Goal: Task Accomplishment & Management: Complete application form

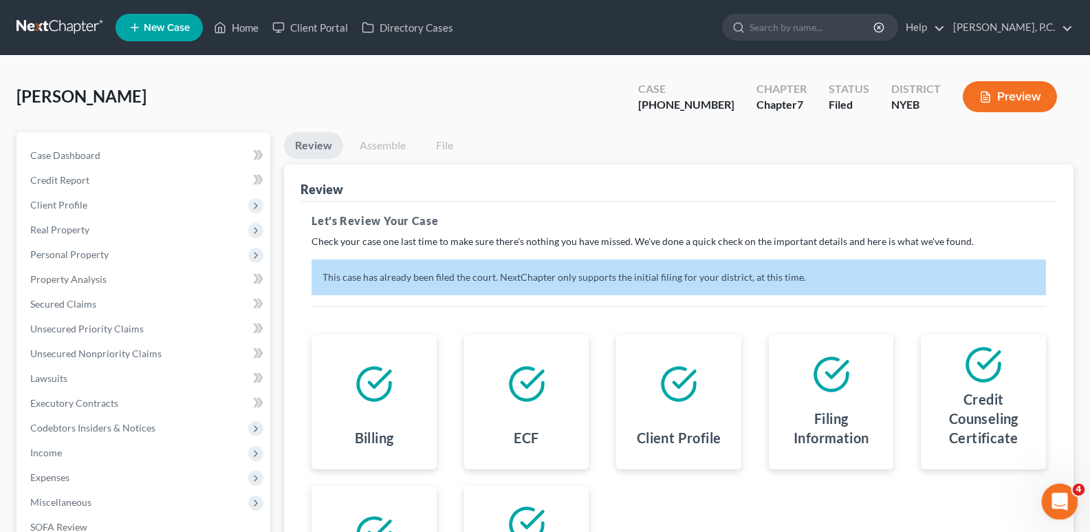
click at [1051, 495] on icon "Open Intercom Messenger" at bounding box center [1058, 499] width 23 height 23
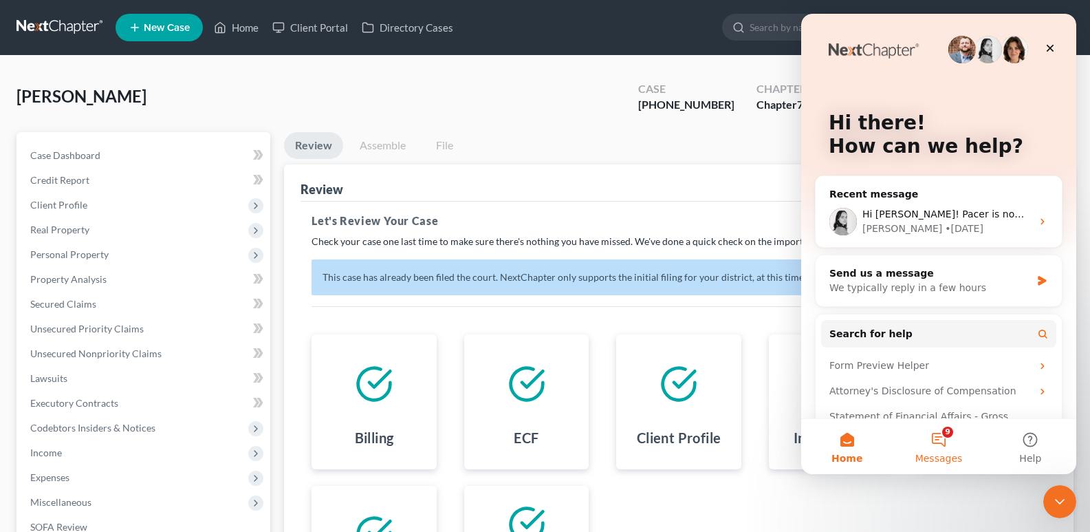
click at [942, 447] on button "9 Messages" at bounding box center [937, 446] width 91 height 55
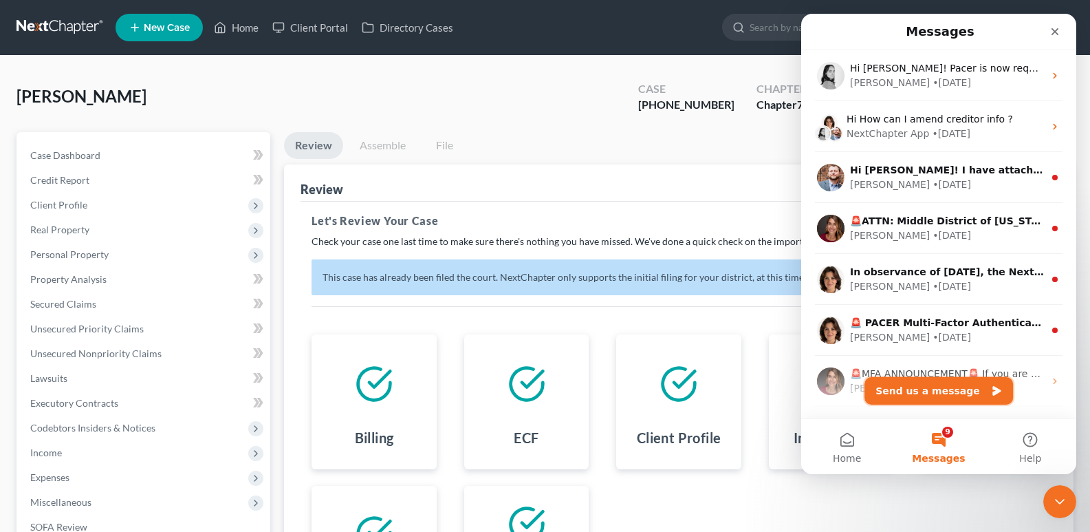
click at [931, 397] on button "Send us a message" at bounding box center [938, 391] width 149 height 28
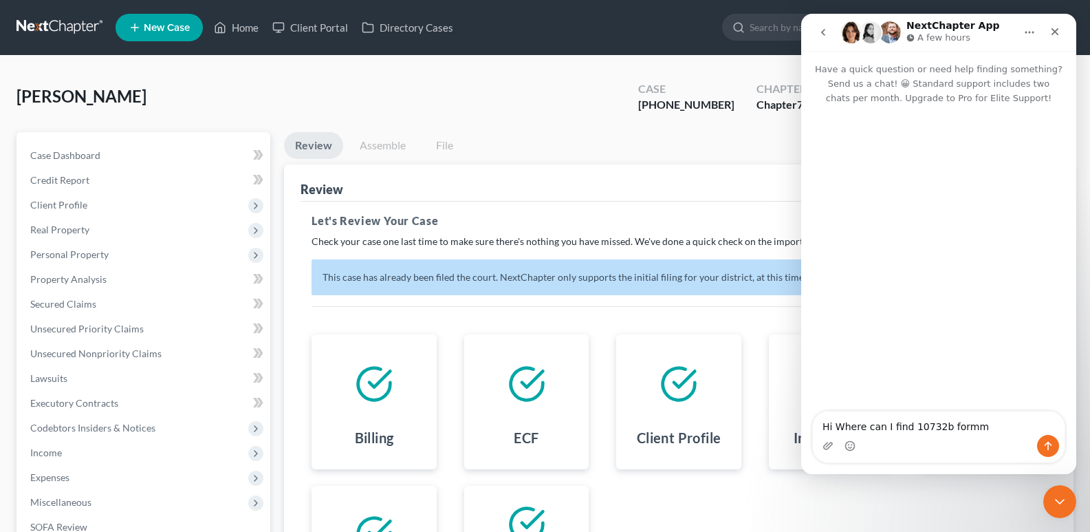
type textarea "Hi Where can I find 10732b formm"
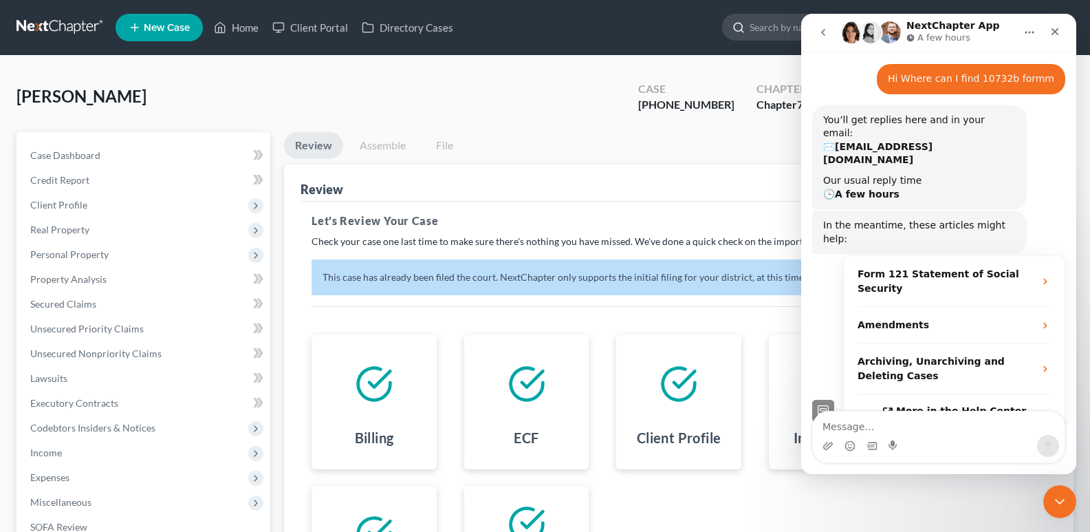
scroll to position [74, 0]
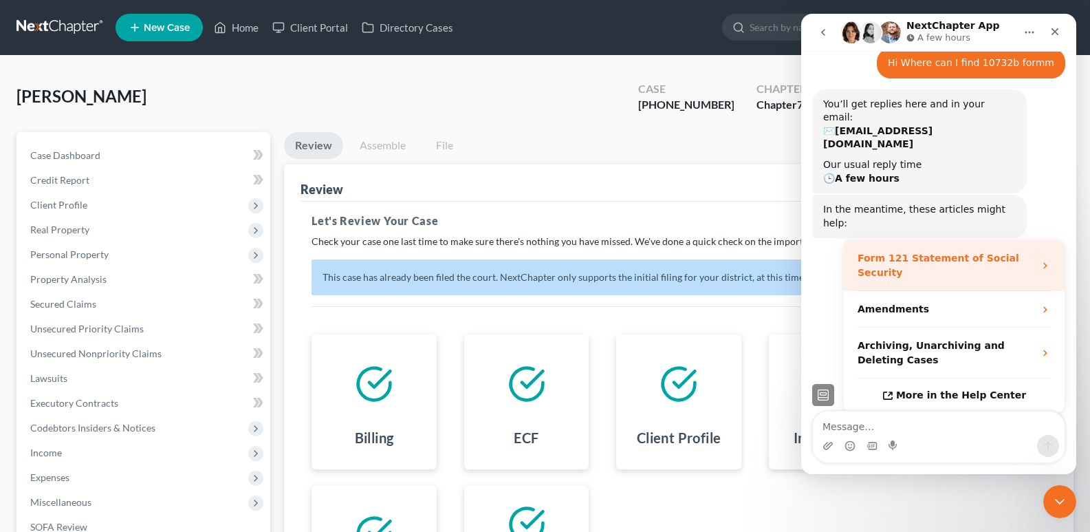
click at [926, 252] on strong "Form 121 Statement of Social Security" at bounding box center [938, 264] width 162 height 25
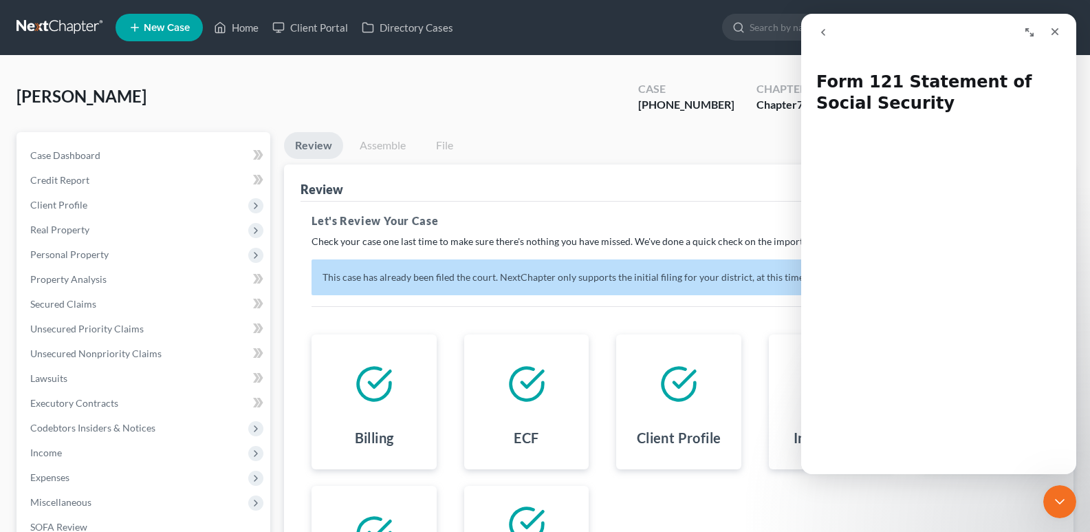
scroll to position [146, 0]
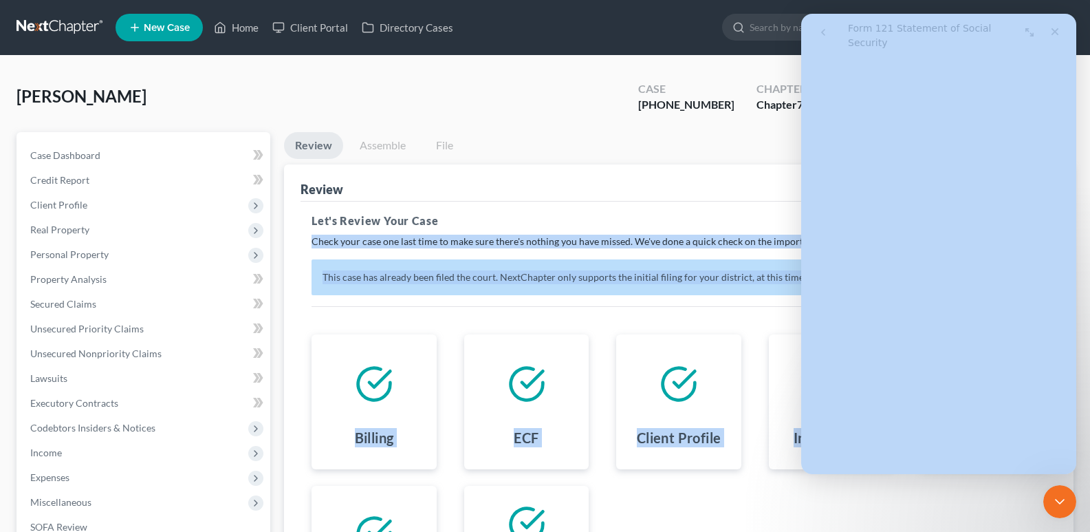
drag, startPoint x: 1877, startPoint y: 241, endPoint x: 1071, endPoint y: 265, distance: 806.2
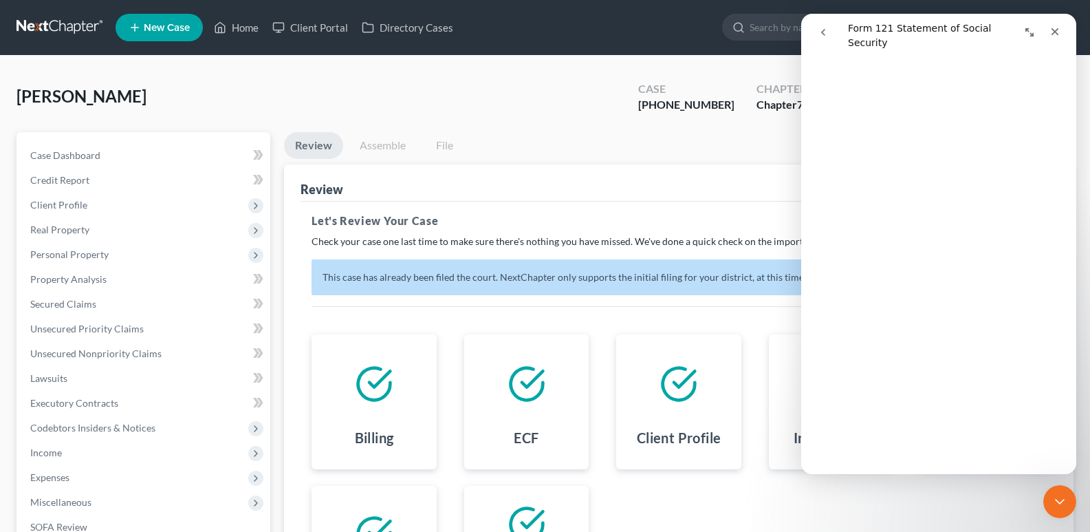
click at [694, 107] on div "[PHONE_NUMBER]" at bounding box center [686, 105] width 96 height 16
click at [108, 325] on span "Unsecured Priority Claims" at bounding box center [86, 328] width 113 height 12
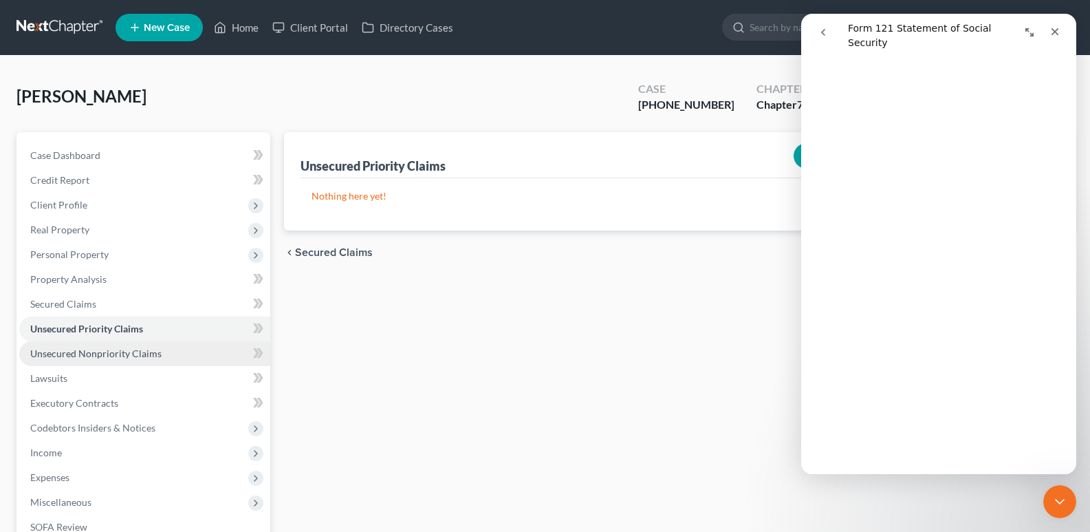
click at [105, 354] on span "Unsecured Nonpriority Claims" at bounding box center [95, 353] width 131 height 12
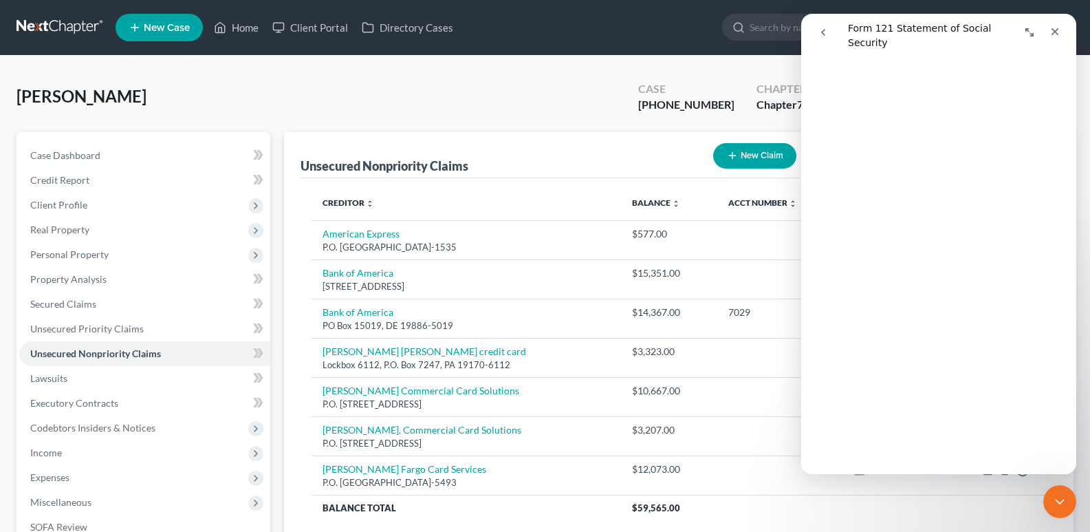
click at [821, 26] on button "go back" at bounding box center [823, 32] width 26 height 26
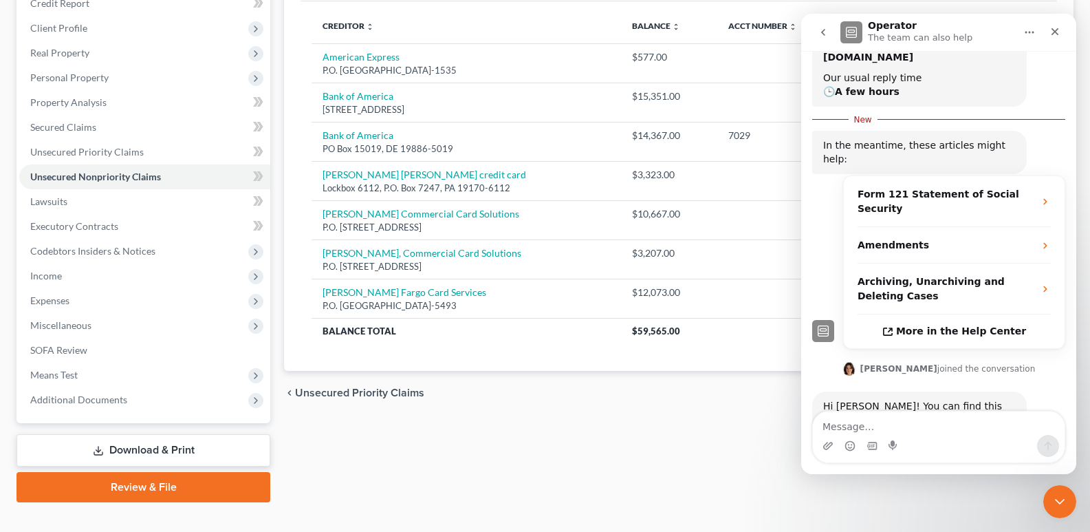
scroll to position [186, 0]
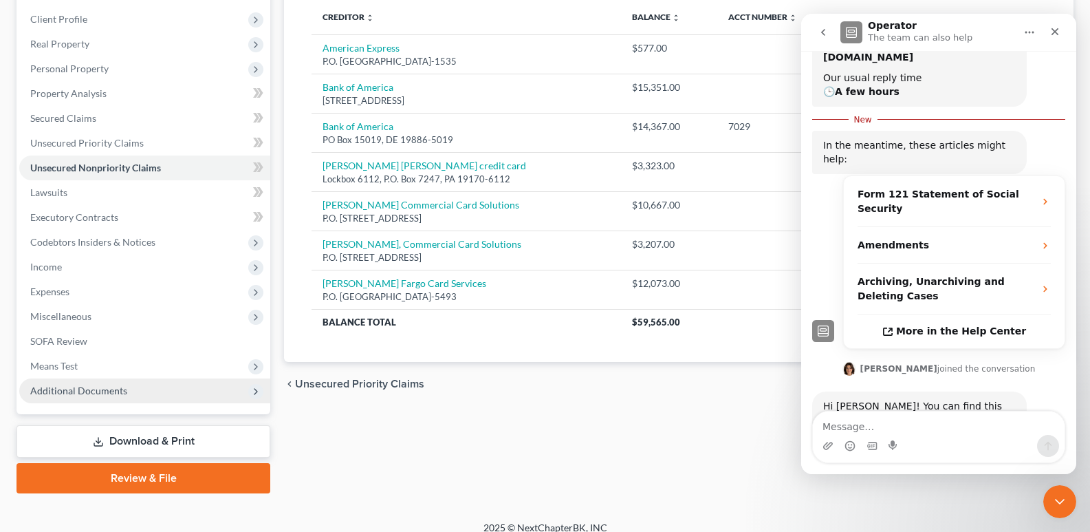
click at [89, 386] on span "Additional Documents" at bounding box center [78, 390] width 97 height 12
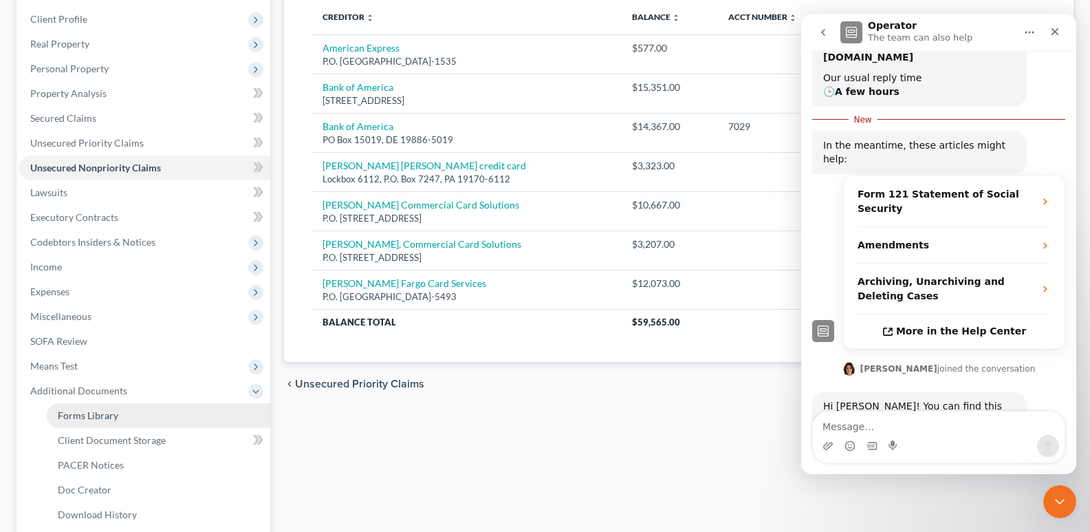
click at [99, 413] on span "Forms Library" at bounding box center [88, 415] width 61 height 12
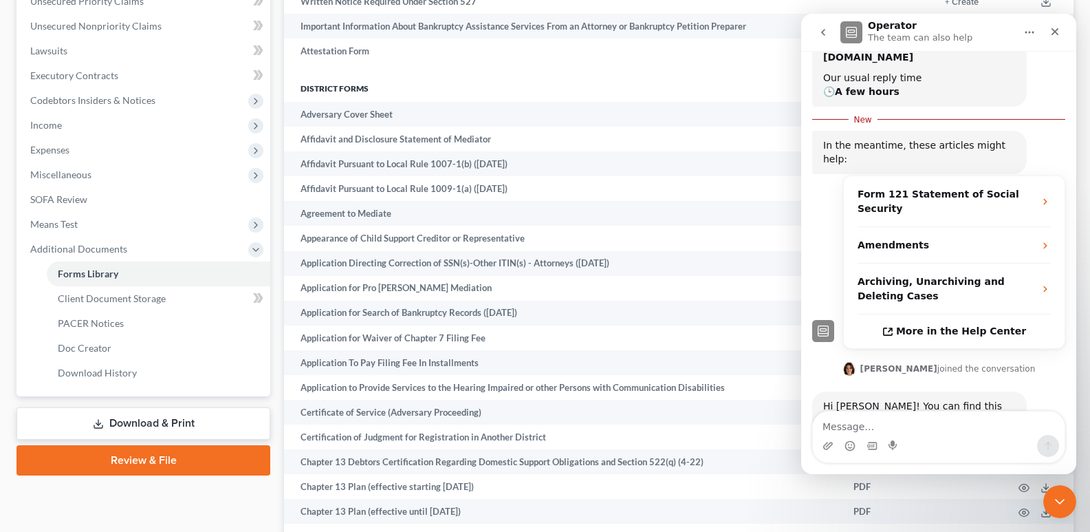
scroll to position [2098, 0]
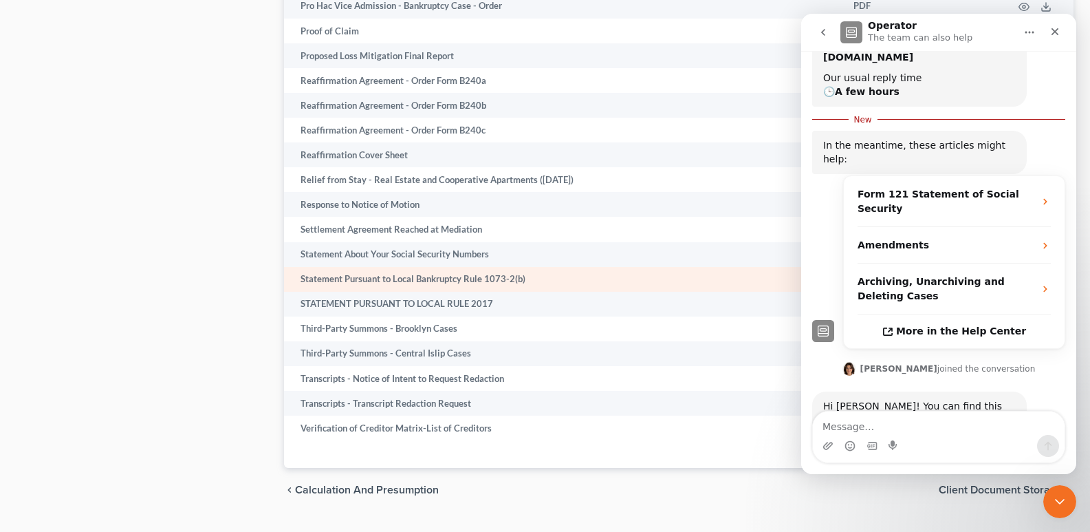
click at [518, 269] on td "Statement Pursuant to Local Bankruptcy Rule 1073-2(b)" at bounding box center [563, 279] width 558 height 25
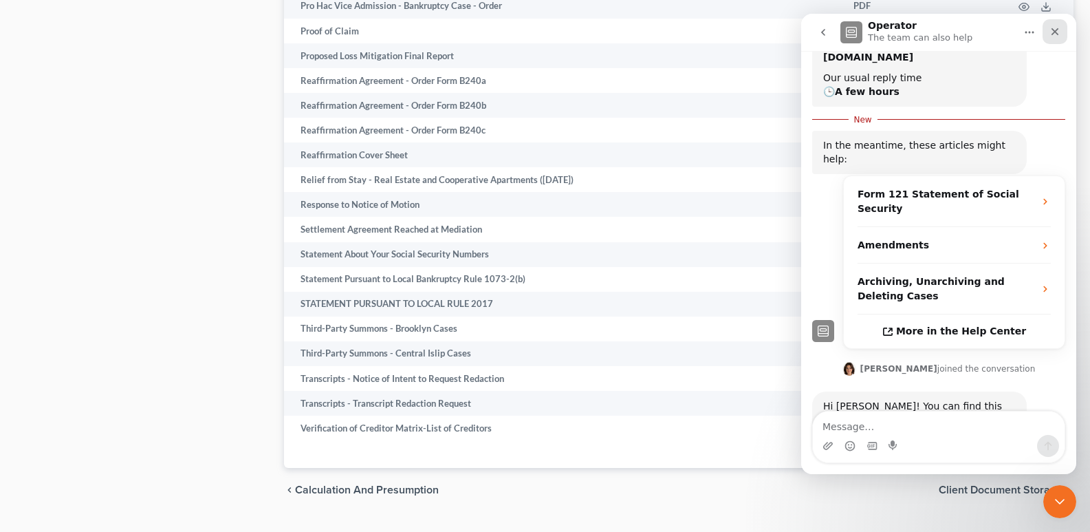
click at [1051, 32] on icon "Close" at bounding box center [1054, 31] width 11 height 11
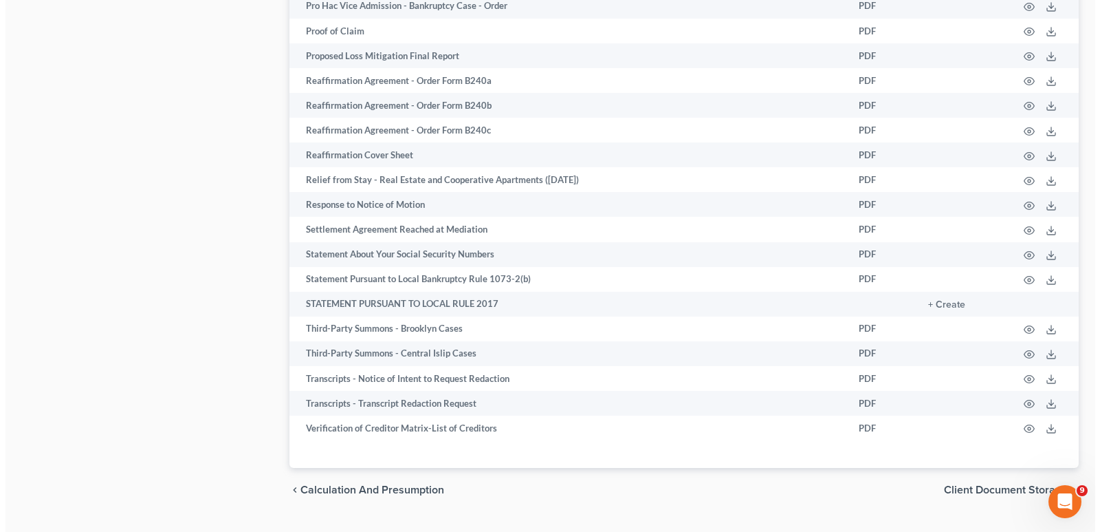
scroll to position [135, 0]
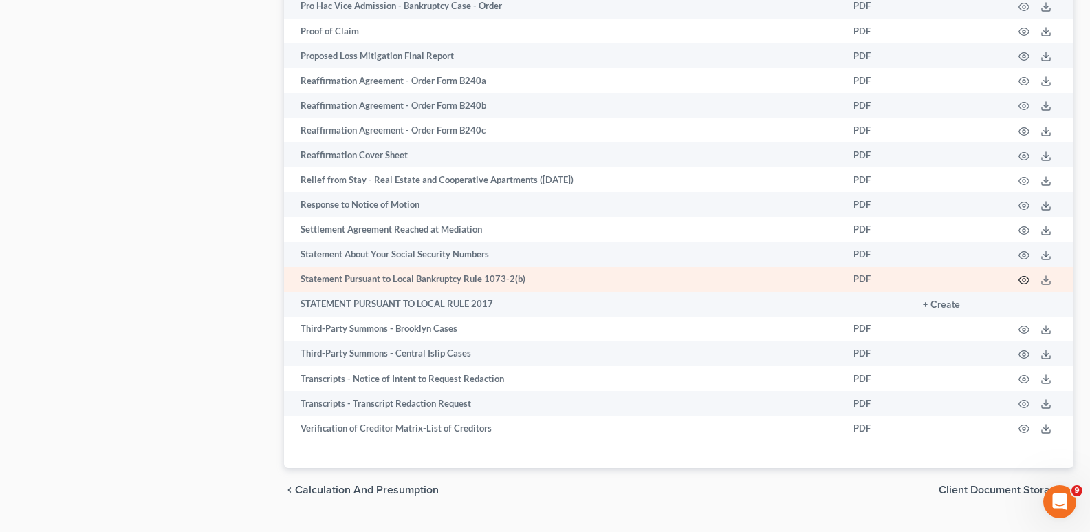
click at [1022, 278] on circle "button" at bounding box center [1023, 279] width 3 height 3
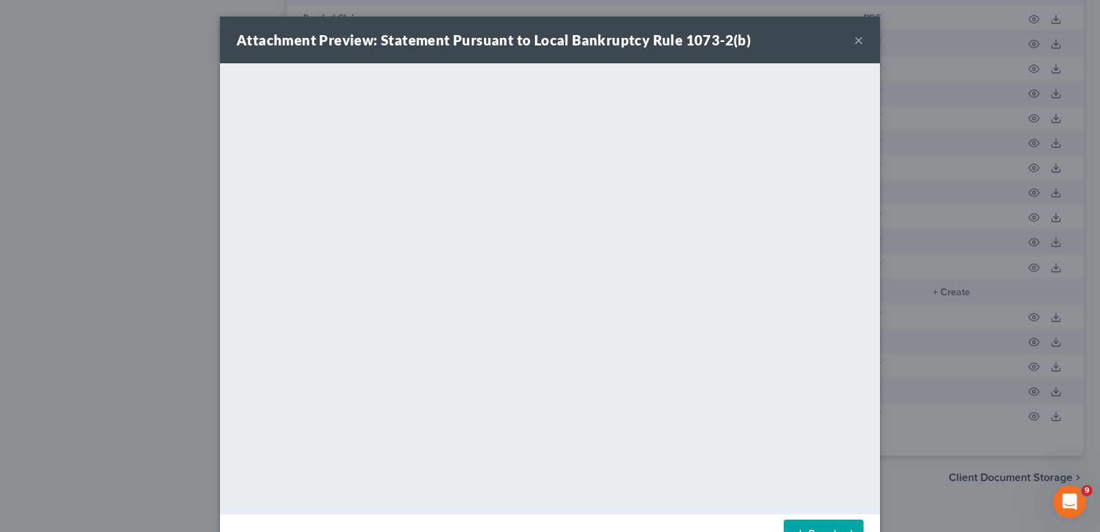
click at [971, 256] on div "Attachment Preview: Statement Pursuant to Local Bankruptcy Rule 1073-2(b) × Dow…" at bounding box center [550, 266] width 1100 height 532
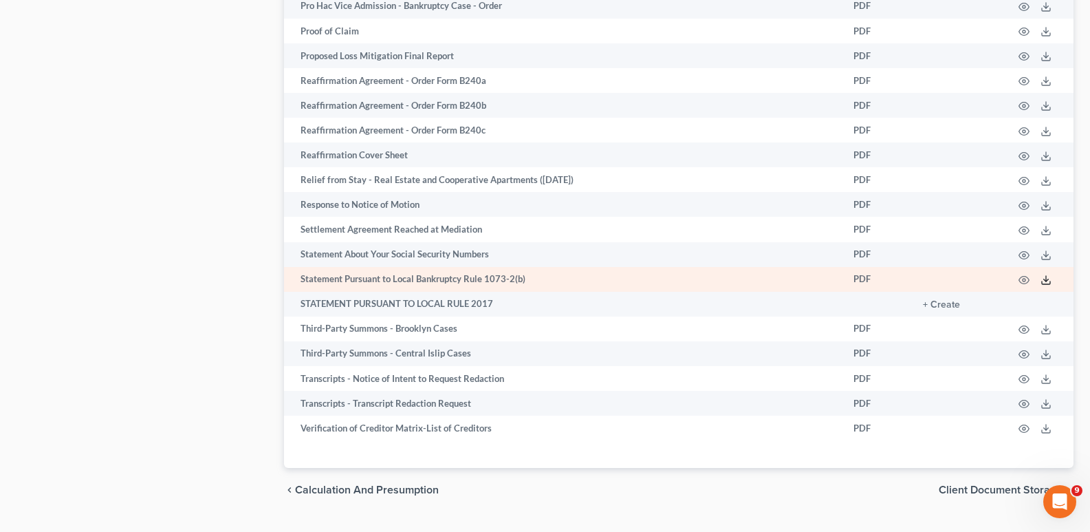
click at [1044, 274] on icon at bounding box center [1045, 279] width 11 height 11
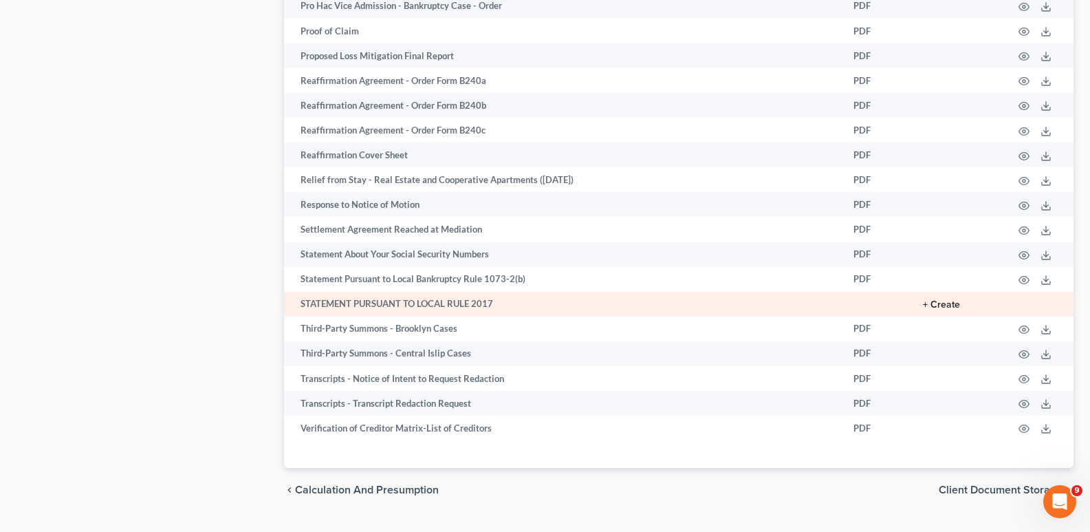
click at [936, 300] on button "+ Create" at bounding box center [941, 305] width 37 height 10
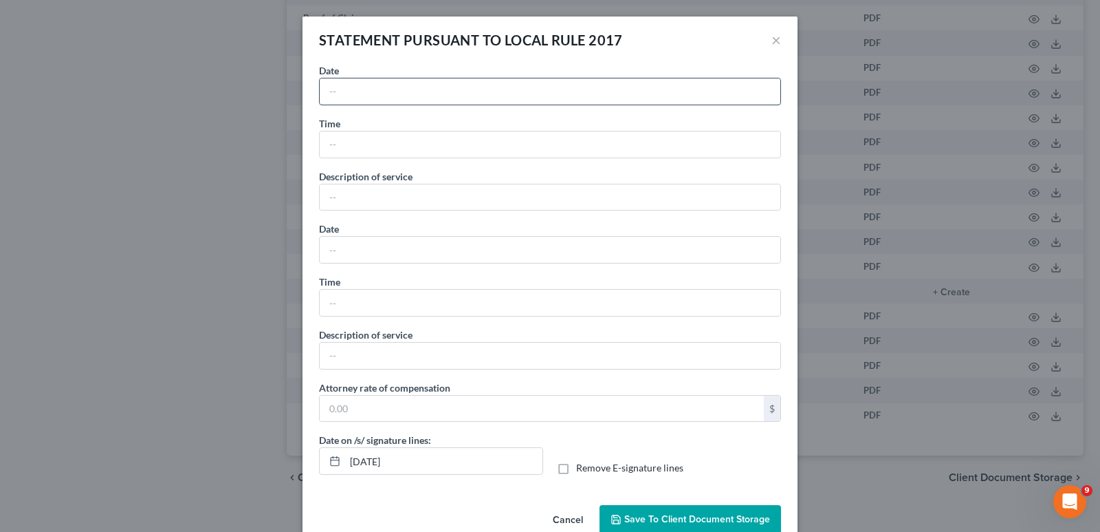
click at [572, 100] on input "text" at bounding box center [550, 91] width 461 height 26
type input "[DATE]"
click at [481, 138] on input "text" at bounding box center [550, 144] width 461 height 26
click at [380, 199] on input "text" at bounding box center [550, 197] width 461 height 26
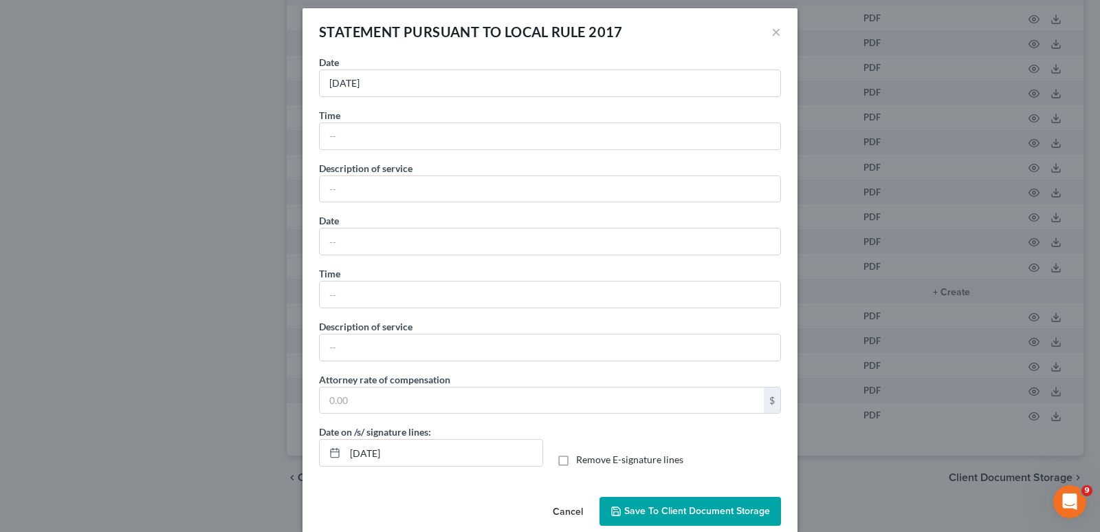
scroll to position [0, 0]
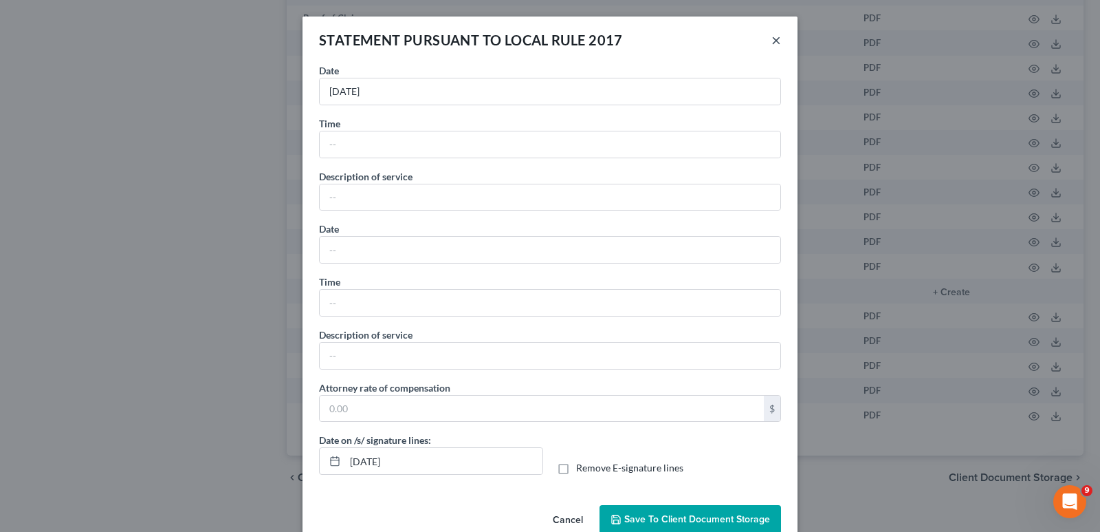
click at [771, 41] on button "×" at bounding box center [776, 40] width 10 height 17
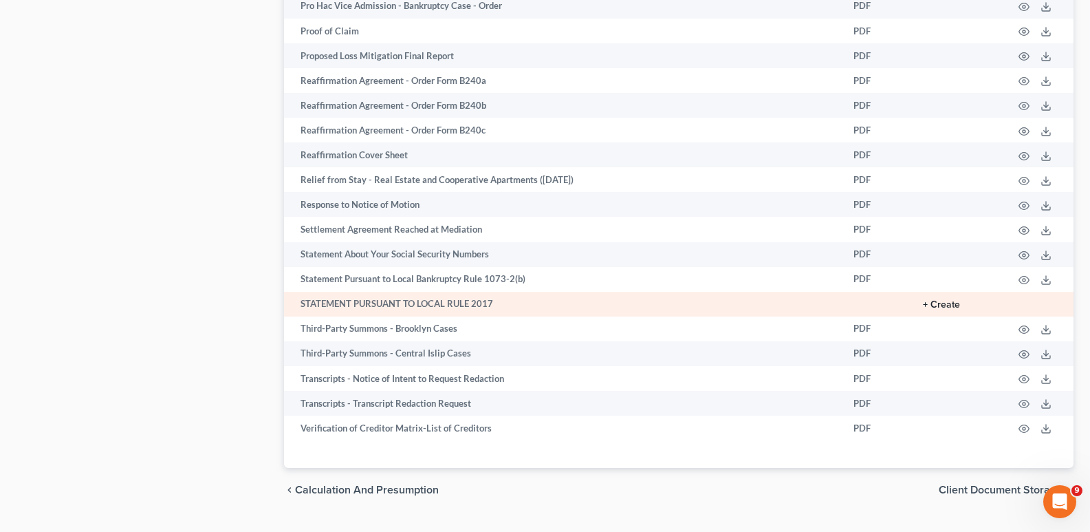
click at [933, 300] on button "+ Create" at bounding box center [941, 305] width 37 height 10
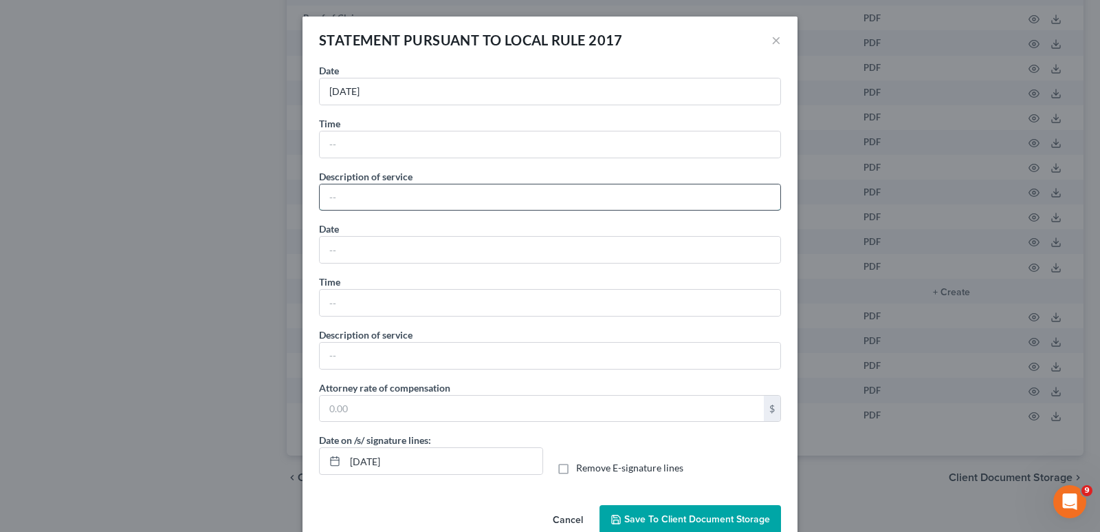
click at [394, 190] on input "text" at bounding box center [550, 197] width 461 height 26
click at [354, 138] on input "text" at bounding box center [550, 144] width 461 height 26
type input "4:52"
click at [364, 192] on input "text" at bounding box center [550, 197] width 461 height 26
type input "petition"
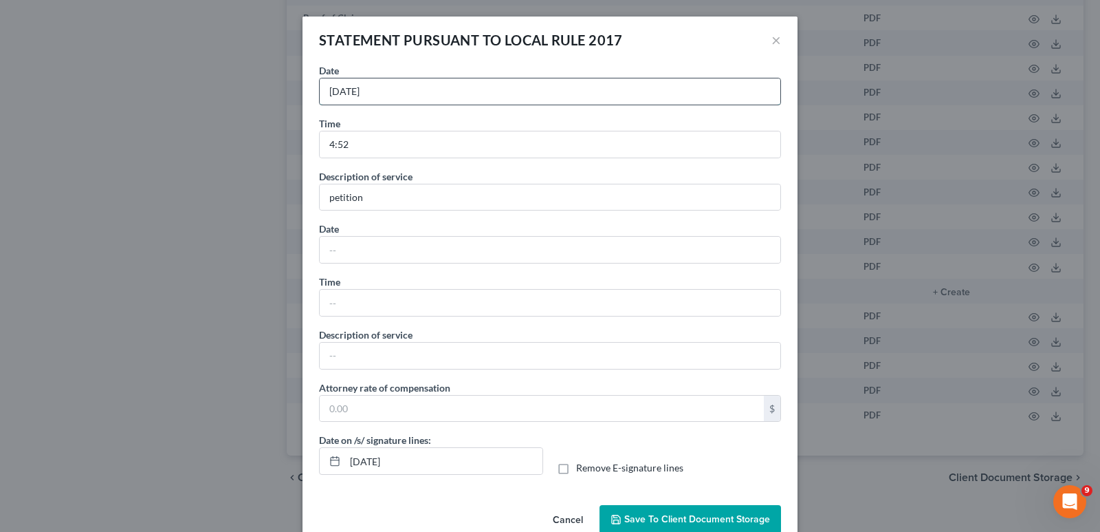
click at [347, 88] on input "[DATE]" at bounding box center [550, 91] width 461 height 26
click at [347, 87] on input "[DATE]" at bounding box center [550, 91] width 461 height 26
click at [349, 87] on input "[DATE]" at bounding box center [550, 91] width 461 height 26
type input "[DATE]"
drag, startPoint x: 349, startPoint y: 138, endPoint x: 284, endPoint y: 139, distance: 65.3
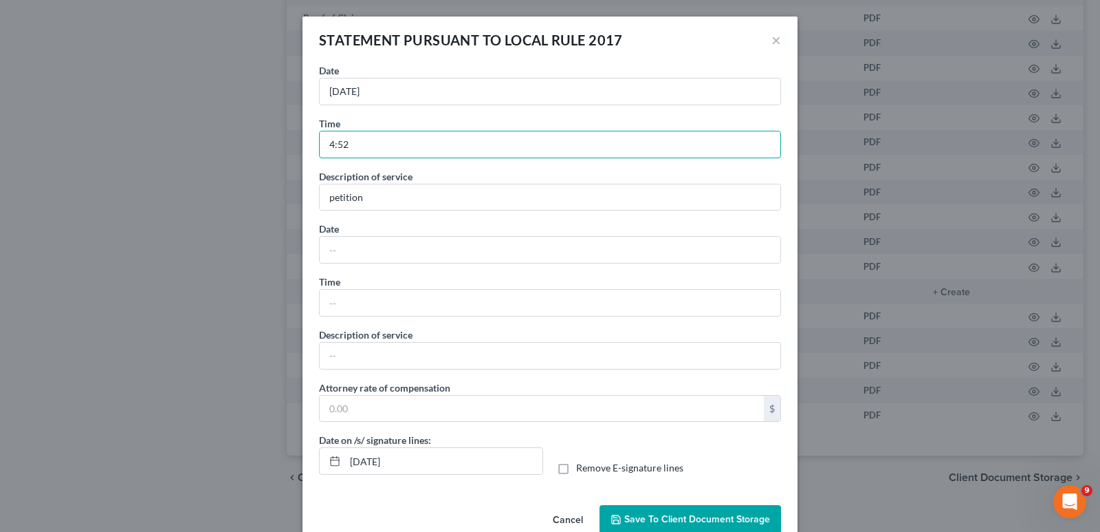
click at [284, 139] on div "STATEMENT PURSUANT TO LOCAL RULE 2017 × No additional information is needed to …" at bounding box center [550, 266] width 1100 height 532
type input "3"
type input "5 hours"
click at [373, 192] on input "petition" at bounding box center [550, 197] width 461 height 26
type input "p"
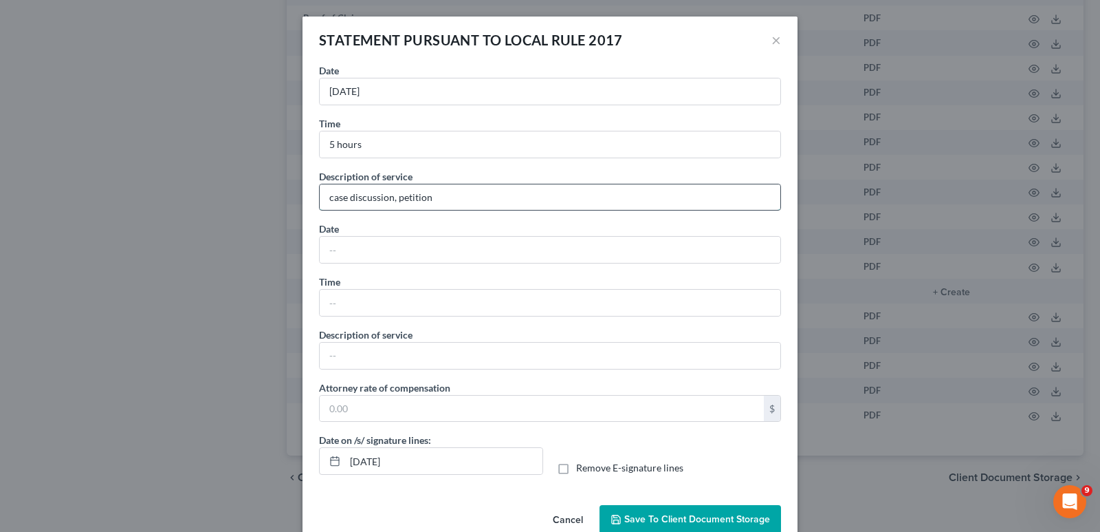
click at [391, 196] on input "case discussion, petition" at bounding box center [550, 197] width 461 height 26
drag, startPoint x: 424, startPoint y: 197, endPoint x: 392, endPoint y: 197, distance: 31.6
click at [392, 197] on input "case discussion, petition" at bounding box center [550, 197] width 461 height 26
type input "case discussion, filling out schedules"
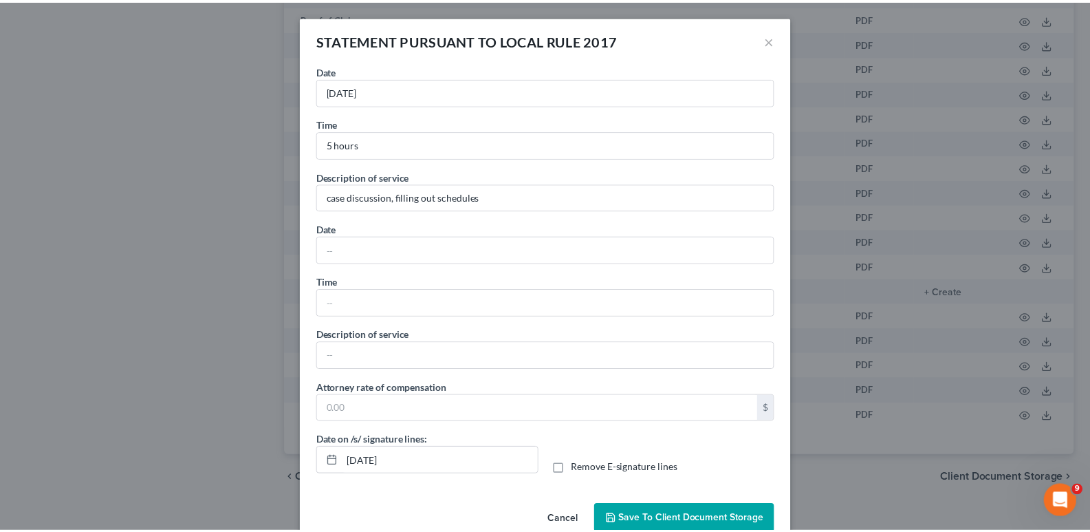
scroll to position [30, 0]
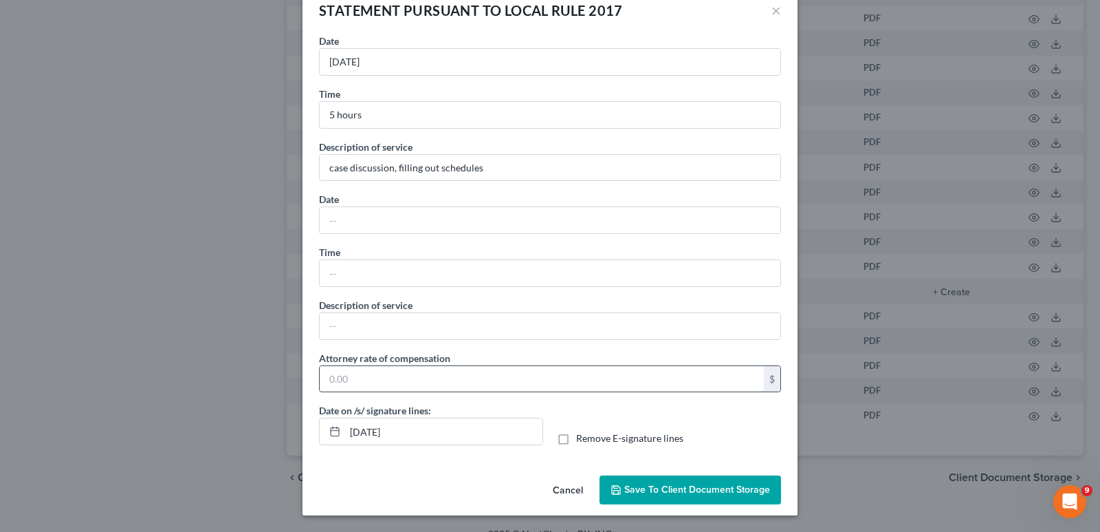
click at [373, 374] on input "text" at bounding box center [542, 379] width 444 height 26
click at [322, 219] on input "text" at bounding box center [550, 220] width 461 height 26
click at [369, 374] on input "text" at bounding box center [542, 379] width 444 height 26
click at [340, 215] on input "text" at bounding box center [550, 220] width 461 height 26
click at [360, 224] on input "10/" at bounding box center [550, 220] width 461 height 26
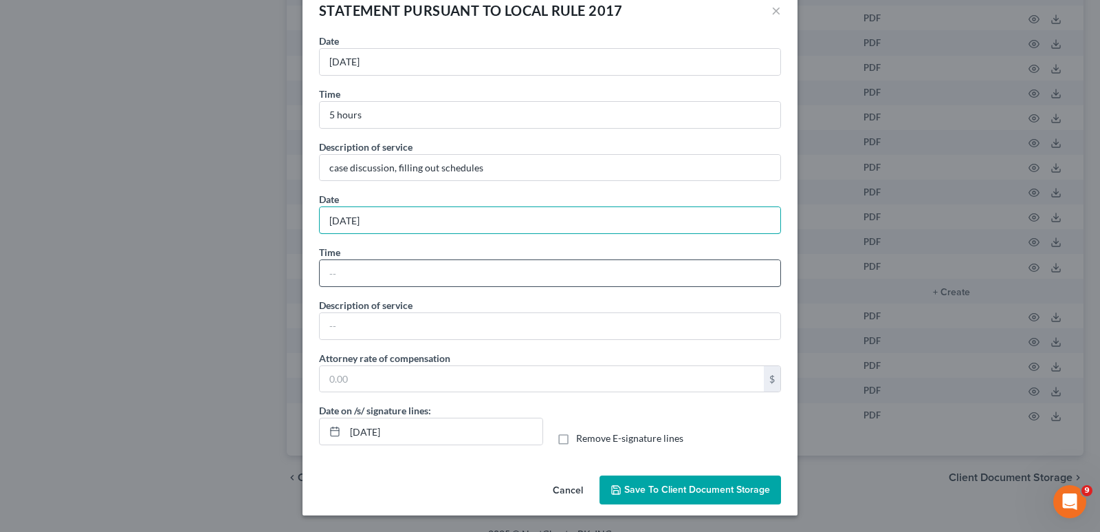
type input "[DATE]"
click at [358, 267] on input "text" at bounding box center [550, 273] width 461 height 26
type input "1 hour"
click at [375, 329] on input "text" at bounding box center [550, 326] width 461 height 26
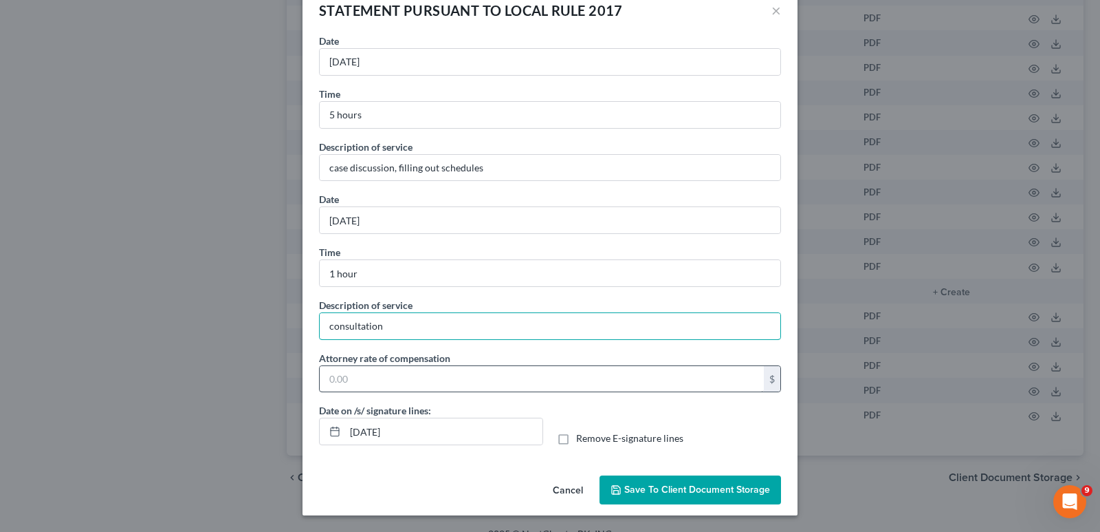
type input "consultation"
click at [379, 384] on input "text" at bounding box center [542, 379] width 444 height 26
type input "1,800"
click at [648, 490] on span "Save to Client Document Storage" at bounding box center [697, 489] width 146 height 12
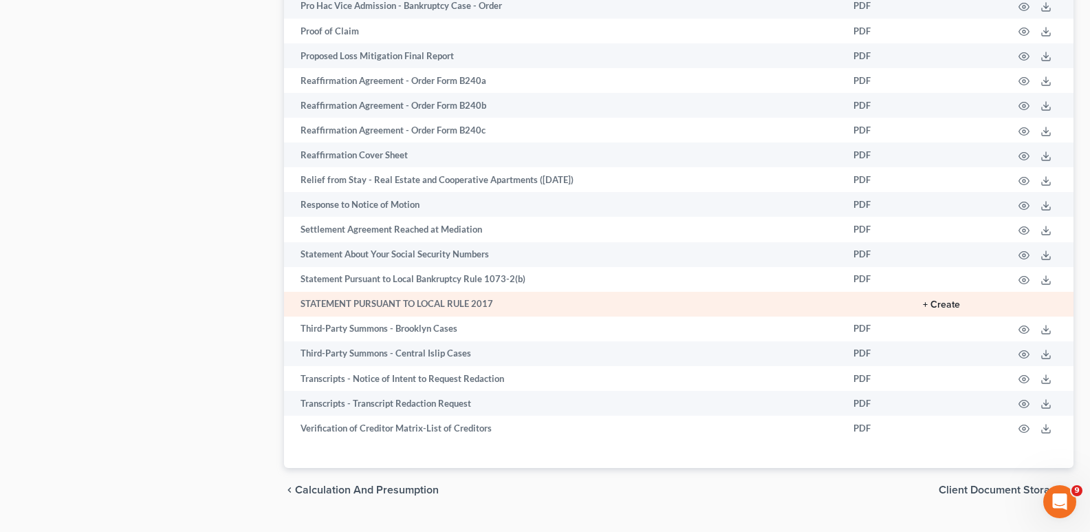
click at [953, 300] on button "+ Create" at bounding box center [941, 305] width 37 height 10
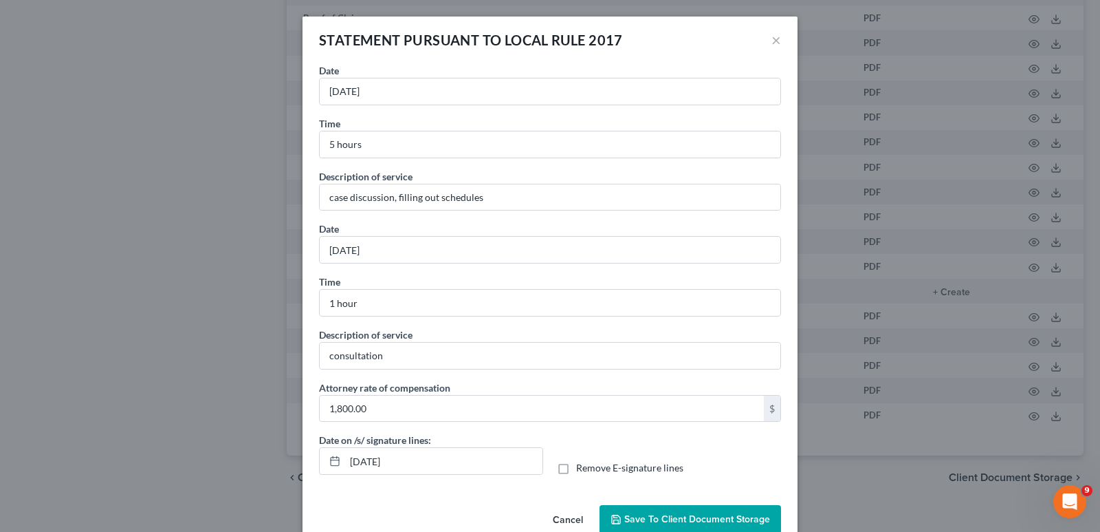
click at [701, 520] on span "Save to Client Document Storage" at bounding box center [697, 519] width 146 height 12
